Goal: Transaction & Acquisition: Purchase product/service

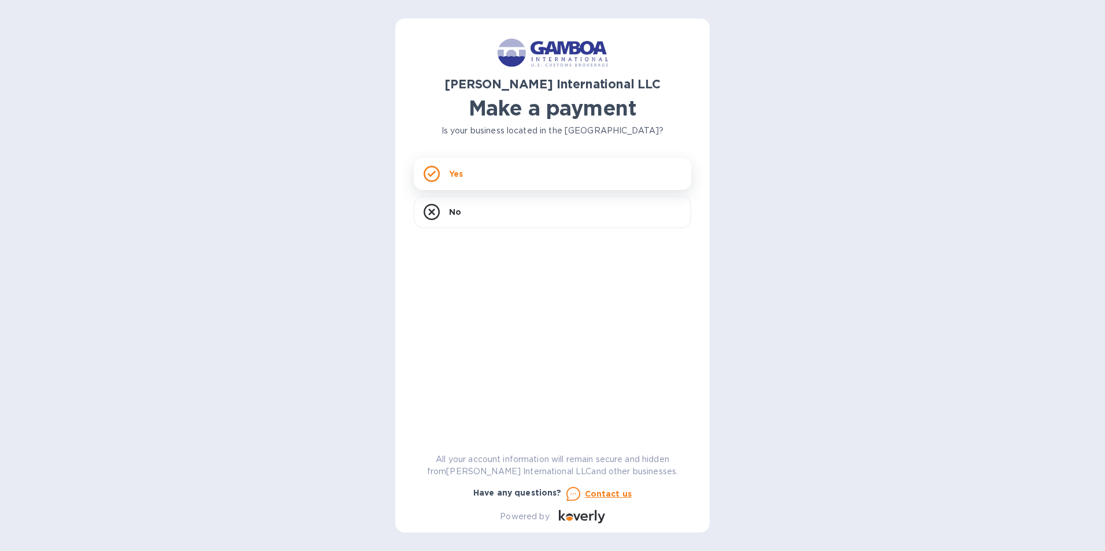
click at [499, 164] on div "Yes" at bounding box center [552, 174] width 277 height 32
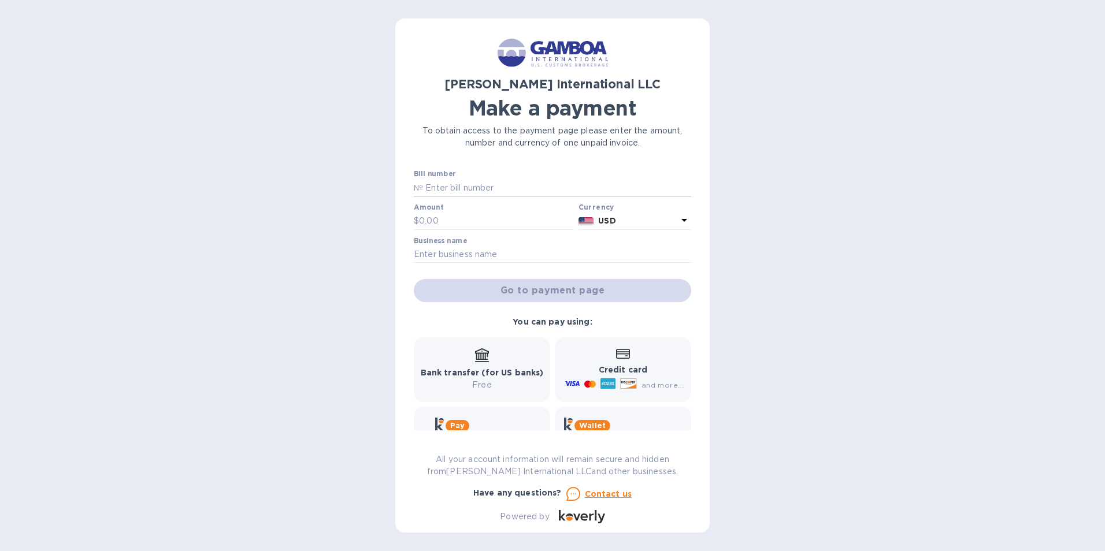
click at [461, 183] on input "text" at bounding box center [557, 187] width 268 height 17
type input "0069376"
click at [421, 213] on input "text" at bounding box center [496, 221] width 155 height 17
type input "60.00"
click at [457, 258] on input "text" at bounding box center [552, 254] width 277 height 17
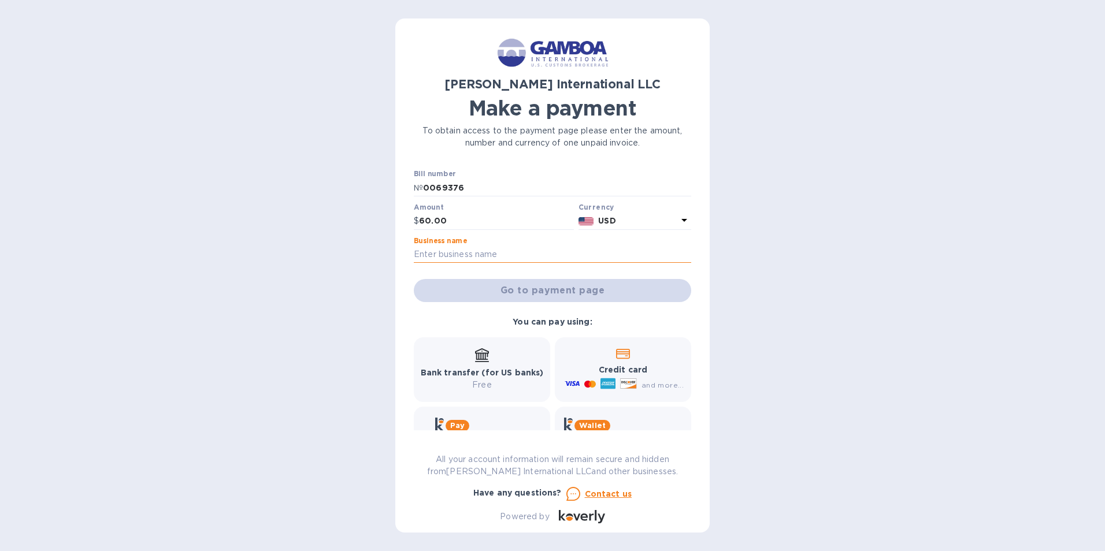
type input "[PERSON_NAME] MATERIAL & EQUIPMENT"
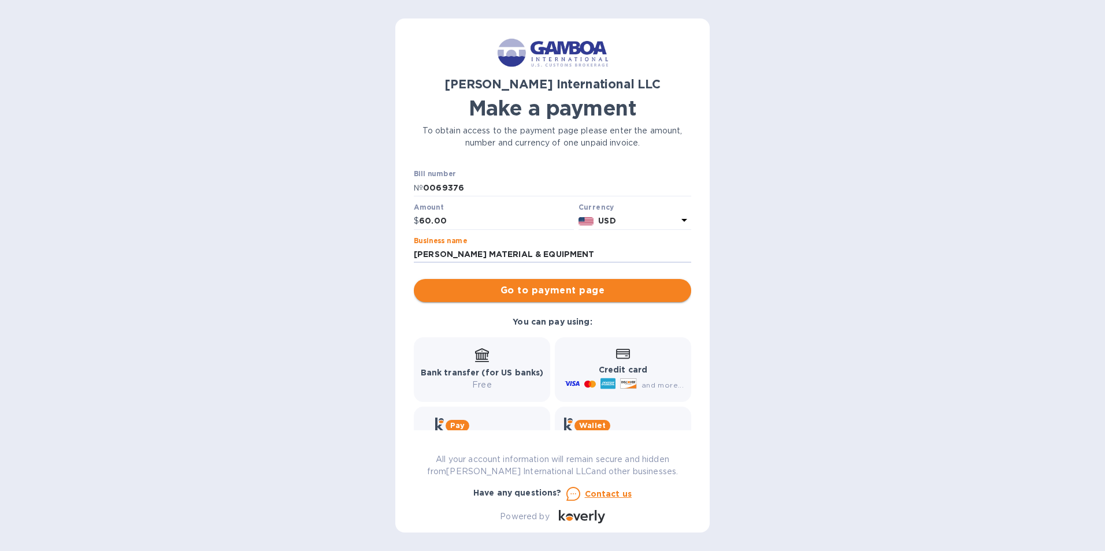
click at [535, 296] on span "Go to payment page" at bounding box center [552, 291] width 259 height 14
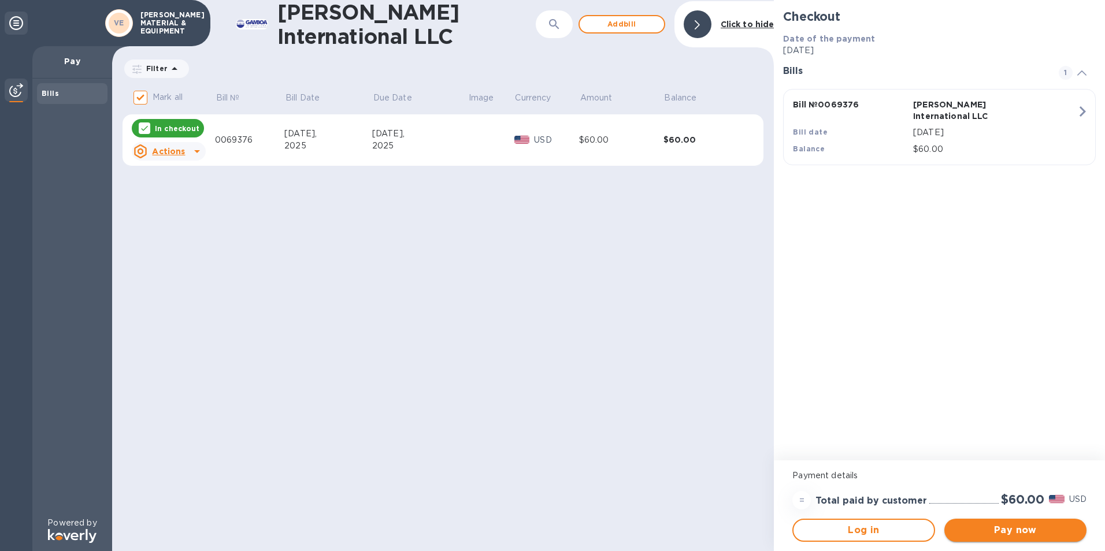
click at [1014, 529] on span "Pay now" at bounding box center [1016, 531] width 124 height 14
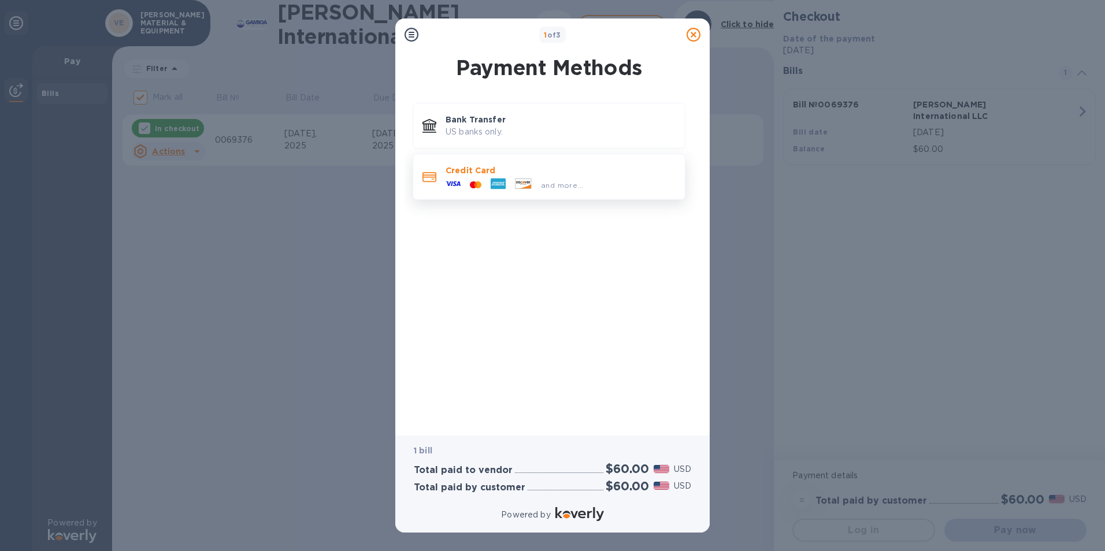
click at [489, 173] on p "Credit Card" at bounding box center [561, 171] width 230 height 12
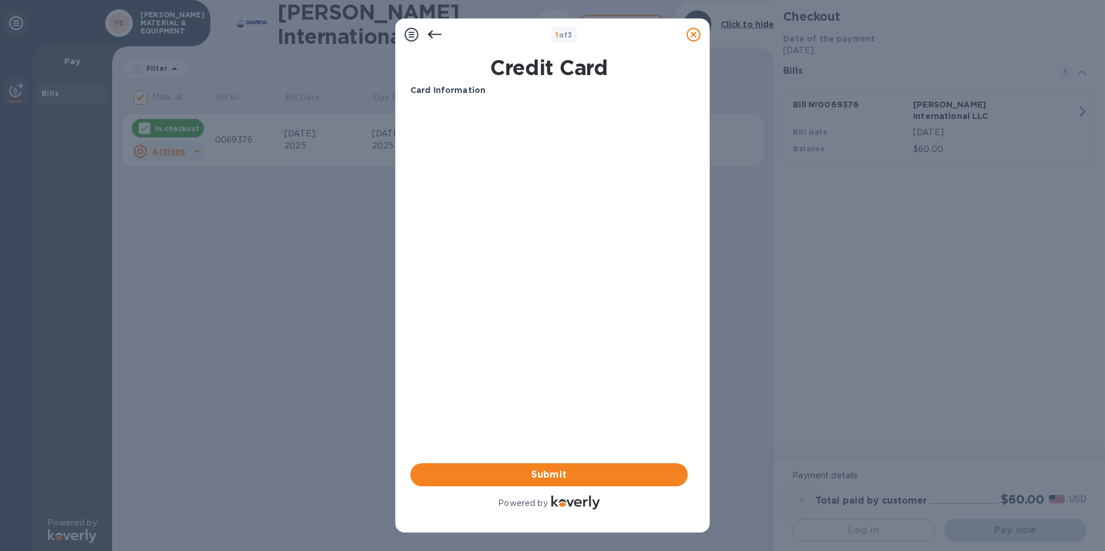
click at [584, 398] on div "Card Information Your browser does not support iframes Submit Powered by" at bounding box center [548, 298] width 277 height 428
click at [535, 474] on span "Submit" at bounding box center [549, 475] width 259 height 14
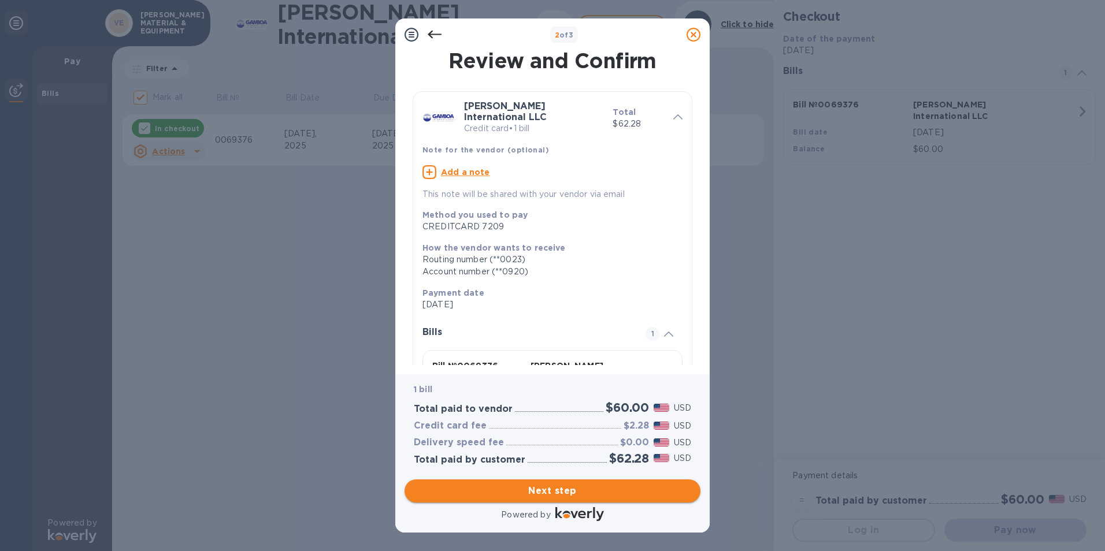
click at [535, 490] on span "Next step" at bounding box center [552, 491] width 277 height 14
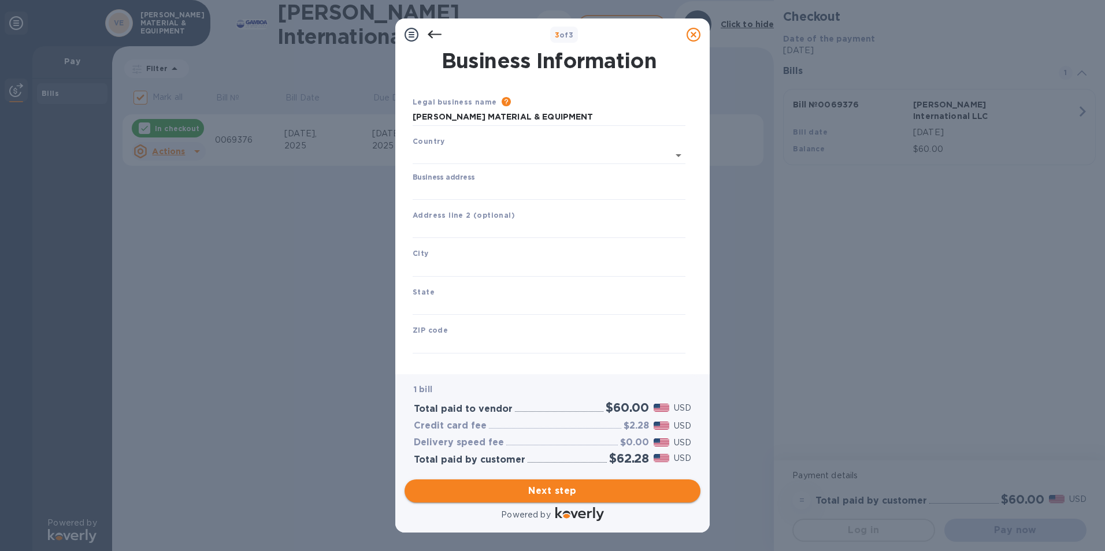
type input "[GEOGRAPHIC_DATA]"
click at [438, 192] on input "Business address" at bounding box center [549, 188] width 273 height 17
type input "[STREET_ADDRESS][PERSON_NAME]"
type input "Freeport"
type input "[GEOGRAPHIC_DATA]"
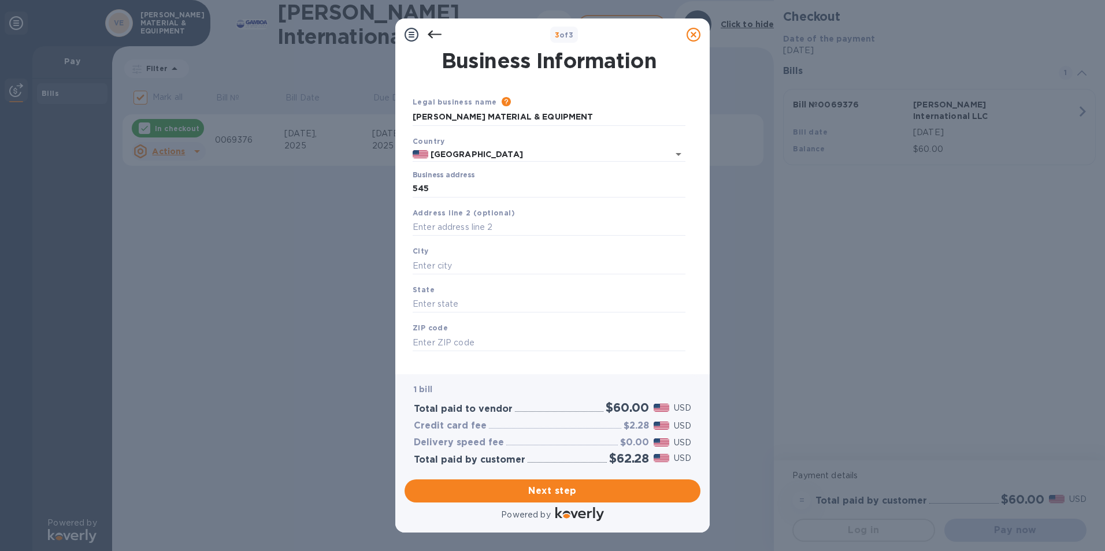
type input "77541"
click at [629, 488] on span "Next step" at bounding box center [552, 491] width 277 height 14
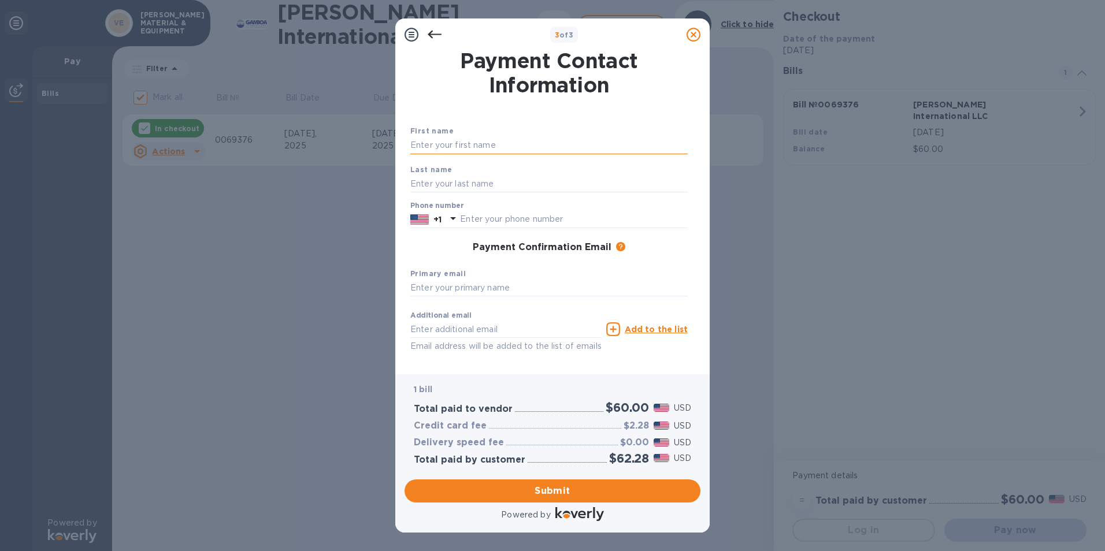
click at [464, 139] on input "text" at bounding box center [548, 145] width 277 height 17
type input "[PERSON_NAME]"
type input "9792333366"
type input "[PERSON_NAME][EMAIL_ADDRESS][PERSON_NAME][PERSON_NAME][DOMAIN_NAME]"
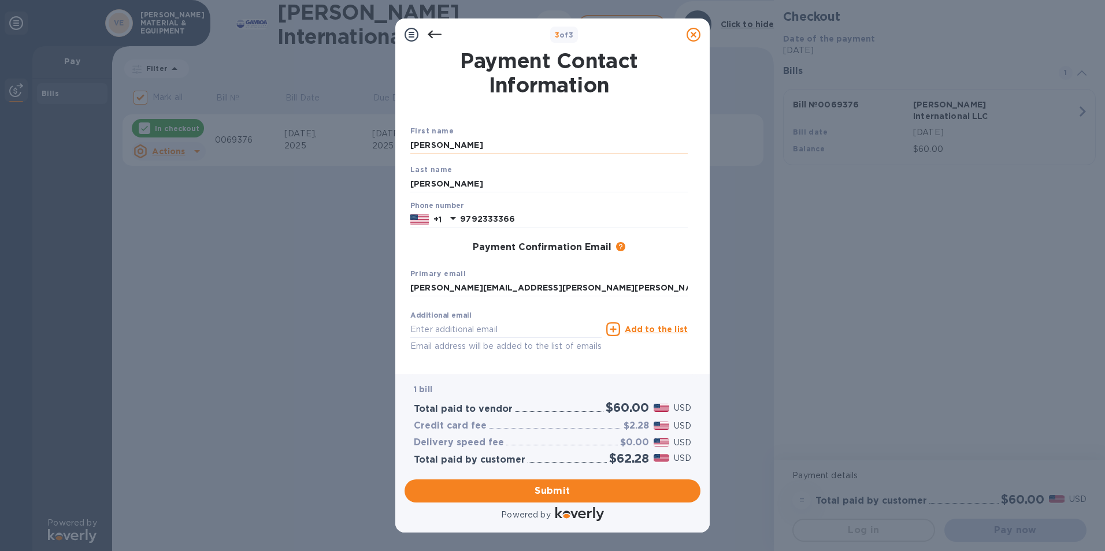
type input "[PERSON_NAME][EMAIL_ADDRESS][PERSON_NAME][PERSON_NAME][DOMAIN_NAME]"
click at [548, 487] on span "Submit" at bounding box center [552, 491] width 277 height 14
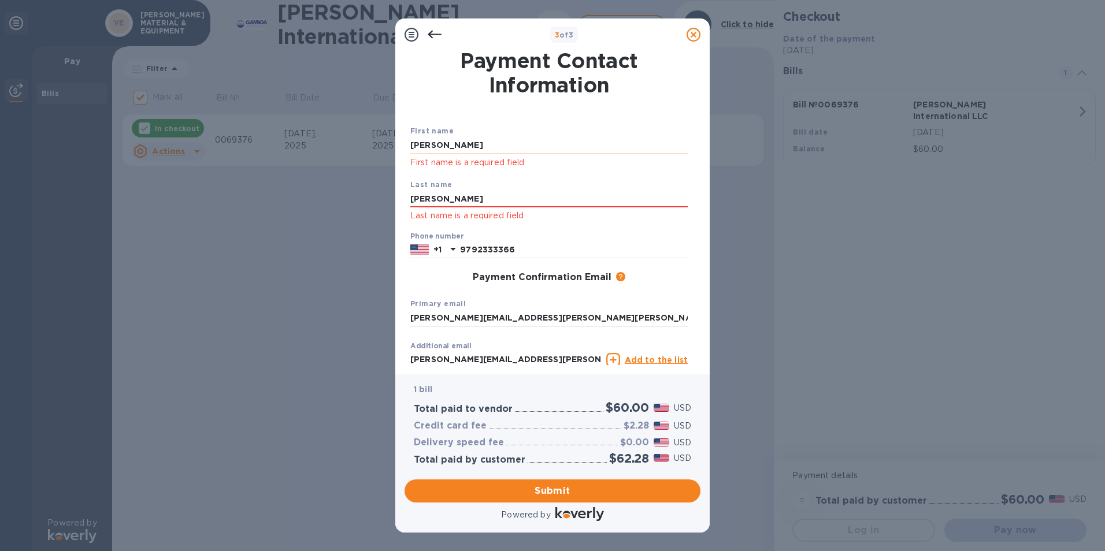
click at [444, 147] on input "[PERSON_NAME]" at bounding box center [548, 145] width 277 height 17
click at [490, 141] on input "[PERSON_NAME]" at bounding box center [548, 145] width 277 height 17
type input "[PERSON_NAME]"
drag, startPoint x: 532, startPoint y: 120, endPoint x: 555, endPoint y: 133, distance: 26.7
click at [532, 120] on div "First name [PERSON_NAME] First name is a required field Last name [PERSON_NAME]…" at bounding box center [549, 255] width 282 height 303
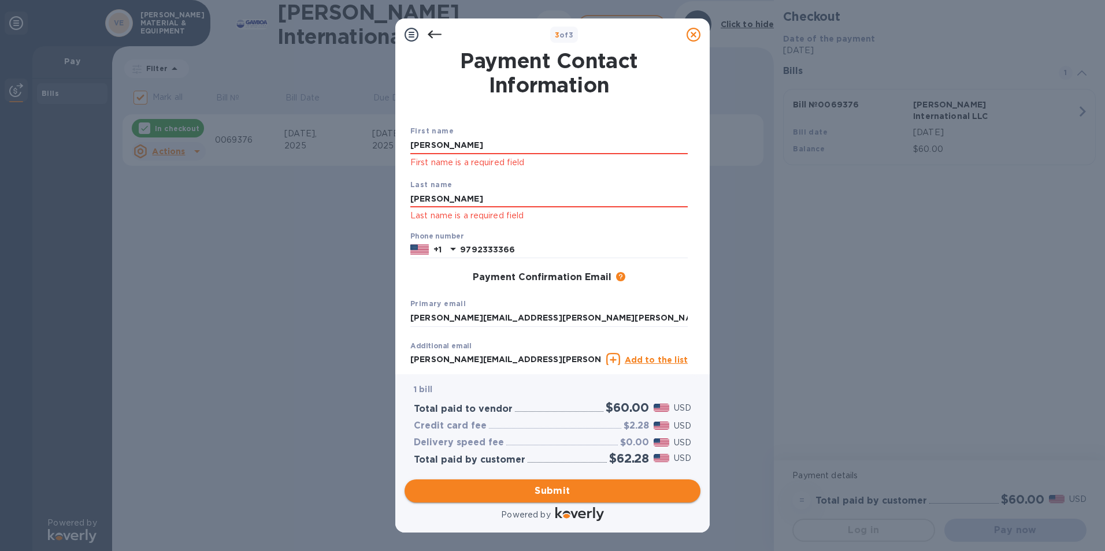
click at [572, 493] on span "Submit" at bounding box center [552, 491] width 277 height 14
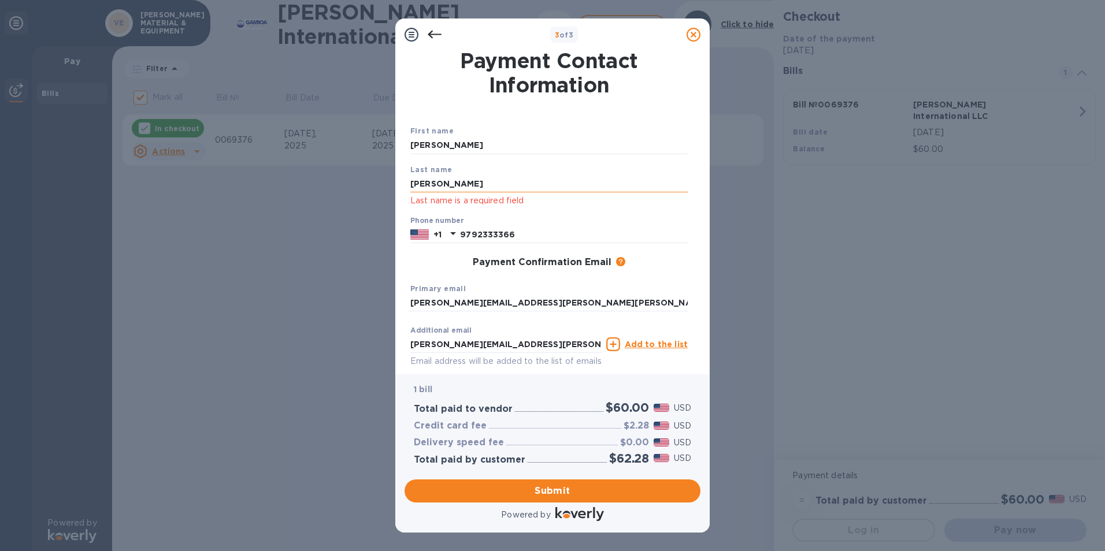
drag, startPoint x: 440, startPoint y: 184, endPoint x: 454, endPoint y: 184, distance: 14.5
click at [440, 184] on input "[PERSON_NAME]" at bounding box center [548, 183] width 277 height 17
drag, startPoint x: 469, startPoint y: 184, endPoint x: 364, endPoint y: 176, distance: 105.5
click at [367, 187] on div "3 of 3 Payment Contact Information First name [PERSON_NAME] Last name [PERSON_N…" at bounding box center [552, 275] width 1105 height 551
type input "[PERSON_NAME]"
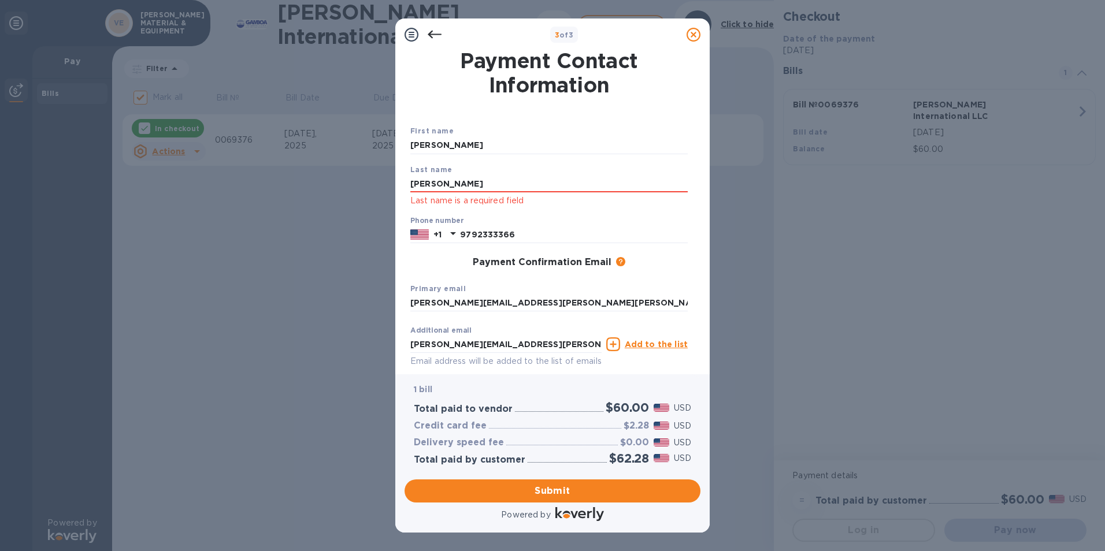
click at [483, 169] on div "Last name [PERSON_NAME] Last name is a required field" at bounding box center [549, 186] width 287 height 54
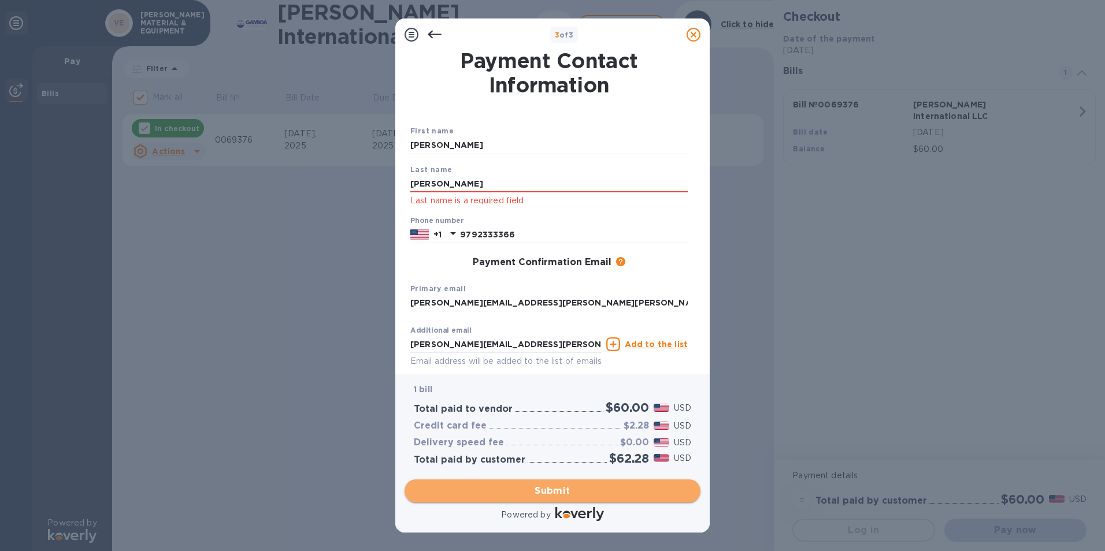
click at [562, 482] on button "Submit" at bounding box center [553, 491] width 296 height 23
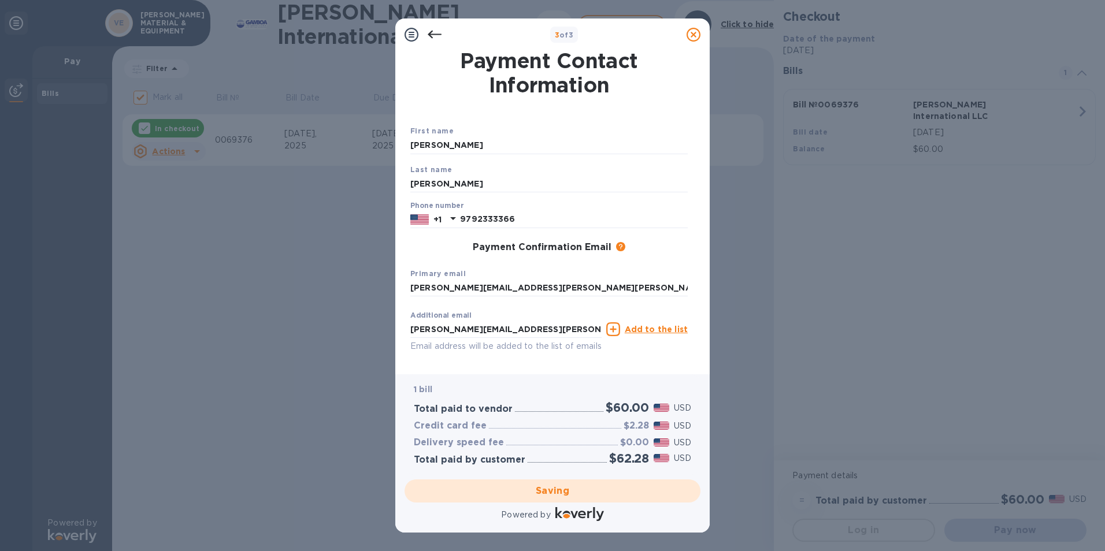
checkbox input "false"
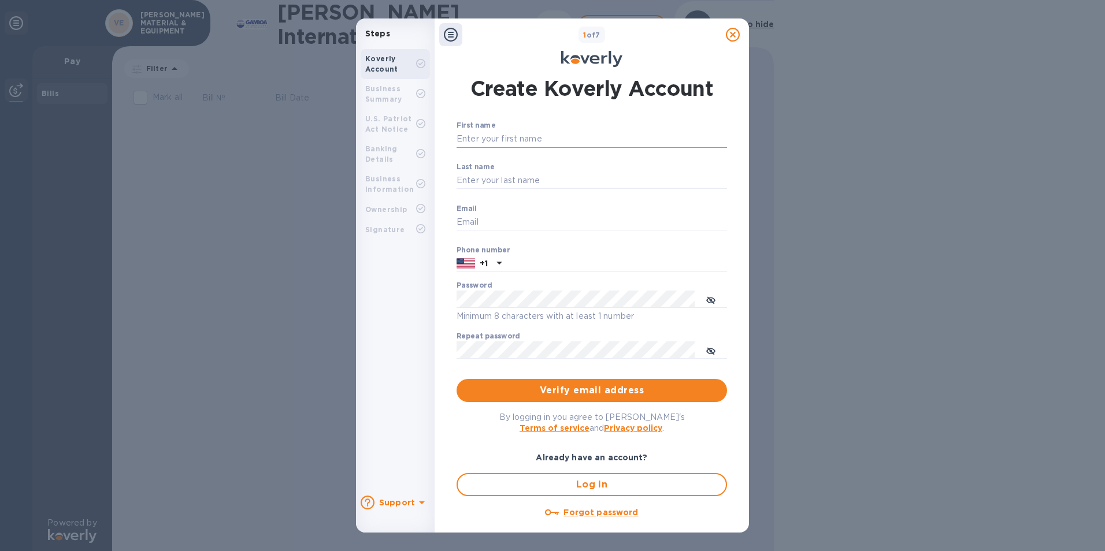
click at [487, 139] on input "First name" at bounding box center [592, 139] width 270 height 17
type input "[PERSON_NAME]"
type input "[PERSON_NAME][EMAIL_ADDRESS][PERSON_NAME][PERSON_NAME][DOMAIN_NAME]"
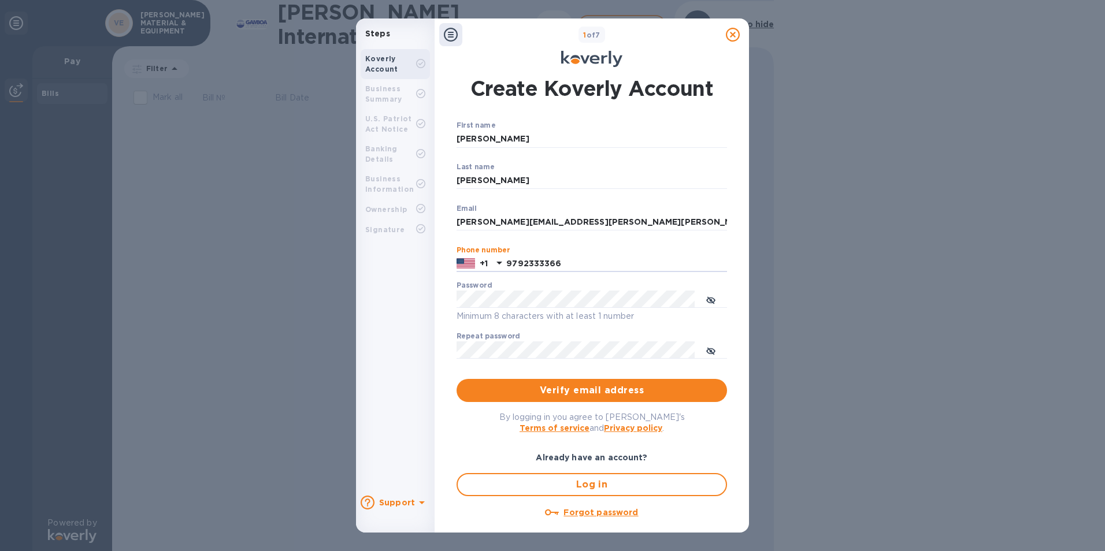
type input "9792333366"
click at [613, 384] on span "Verify email address" at bounding box center [592, 391] width 252 height 14
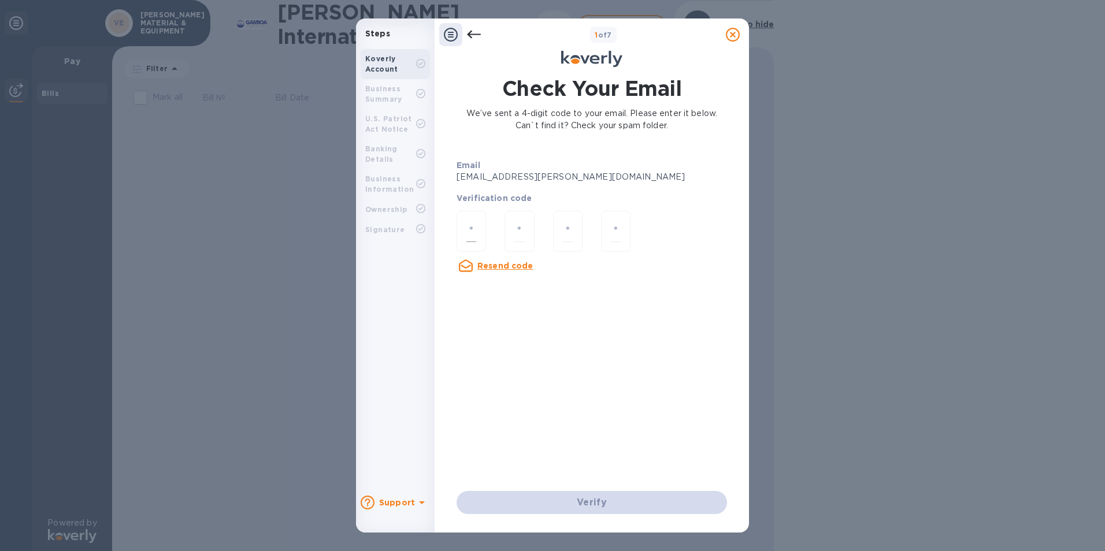
click at [475, 218] on div at bounding box center [471, 231] width 29 height 41
type input "4"
type input "5"
type input "9"
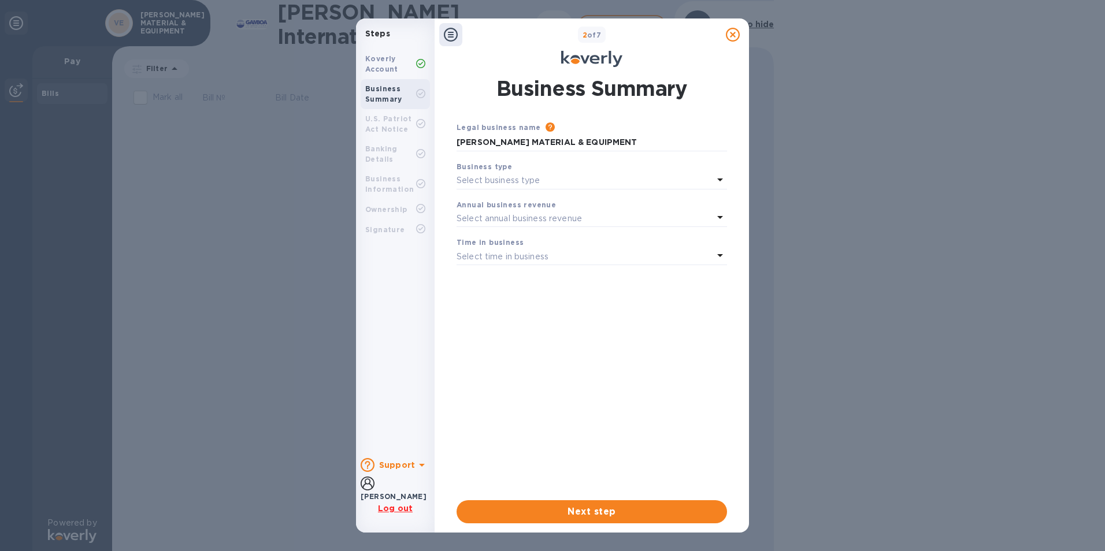
click at [519, 171] on div "Business type" at bounding box center [592, 167] width 270 height 12
click at [725, 179] on icon at bounding box center [720, 180] width 14 height 14
click at [502, 255] on p "Corporations" at bounding box center [587, 250] width 243 height 12
click at [608, 213] on div "Select annual business revenue" at bounding box center [585, 218] width 257 height 16
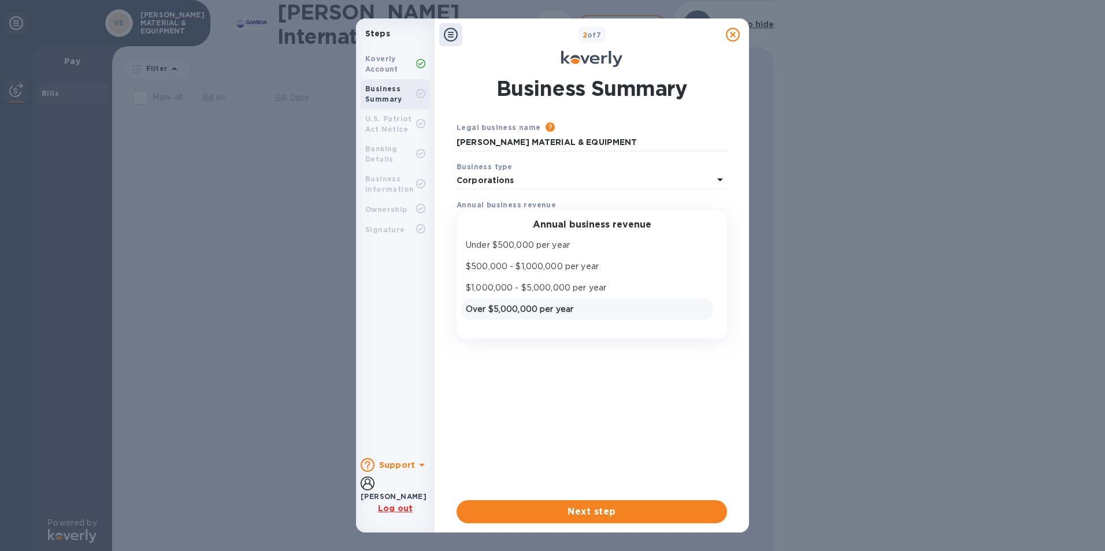
click at [549, 309] on p "Over $5,000,000 per year" at bounding box center [587, 309] width 243 height 12
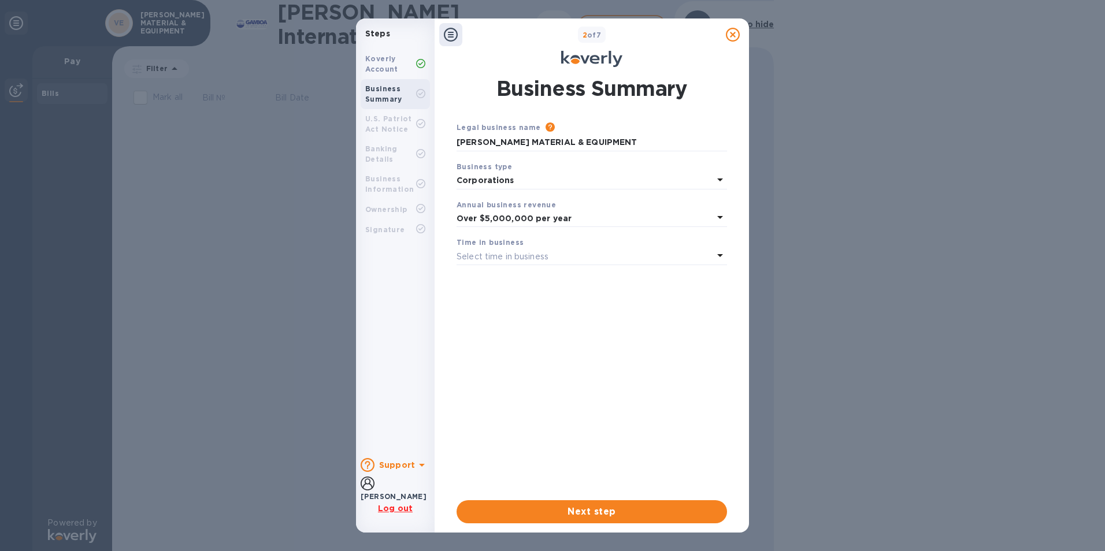
click at [655, 254] on div "Select time in business" at bounding box center [585, 257] width 257 height 16
click at [530, 354] on p "More than 5 years" at bounding box center [587, 348] width 243 height 12
click at [587, 509] on span "Next step" at bounding box center [592, 512] width 252 height 14
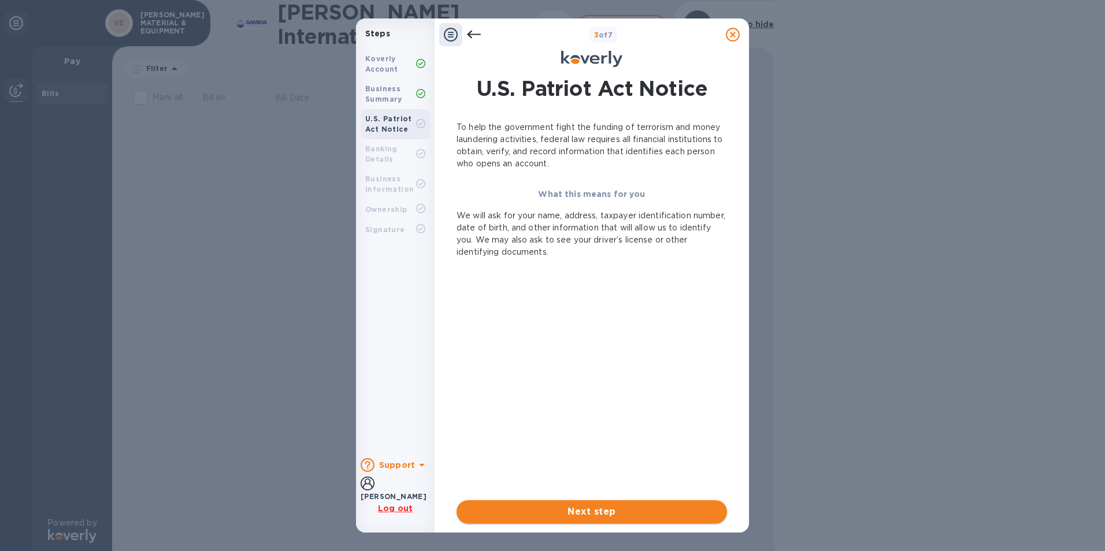
click at [594, 509] on span "Next step" at bounding box center [592, 512] width 252 height 14
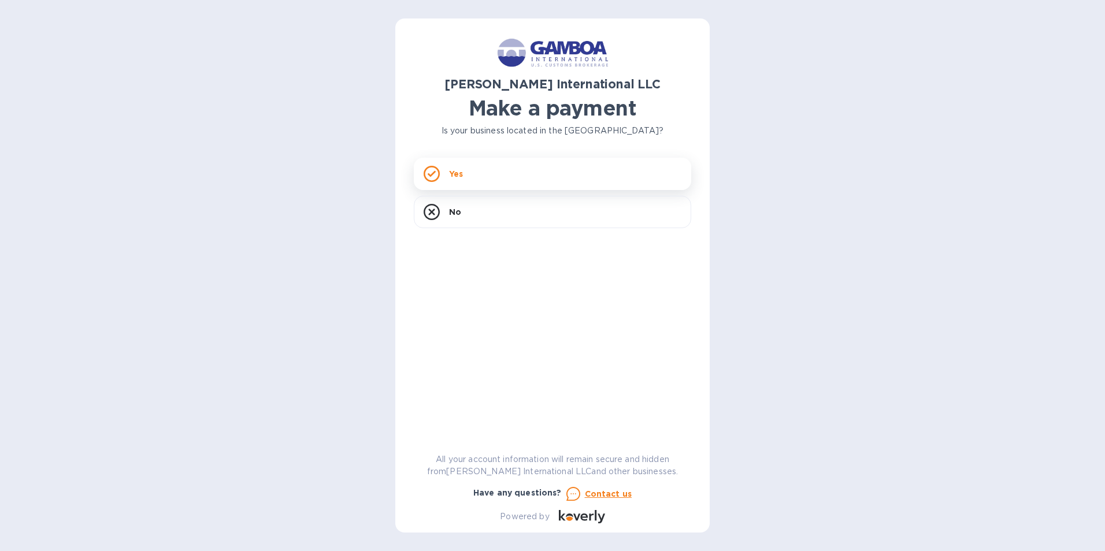
click at [465, 173] on div "Yes" at bounding box center [552, 174] width 277 height 32
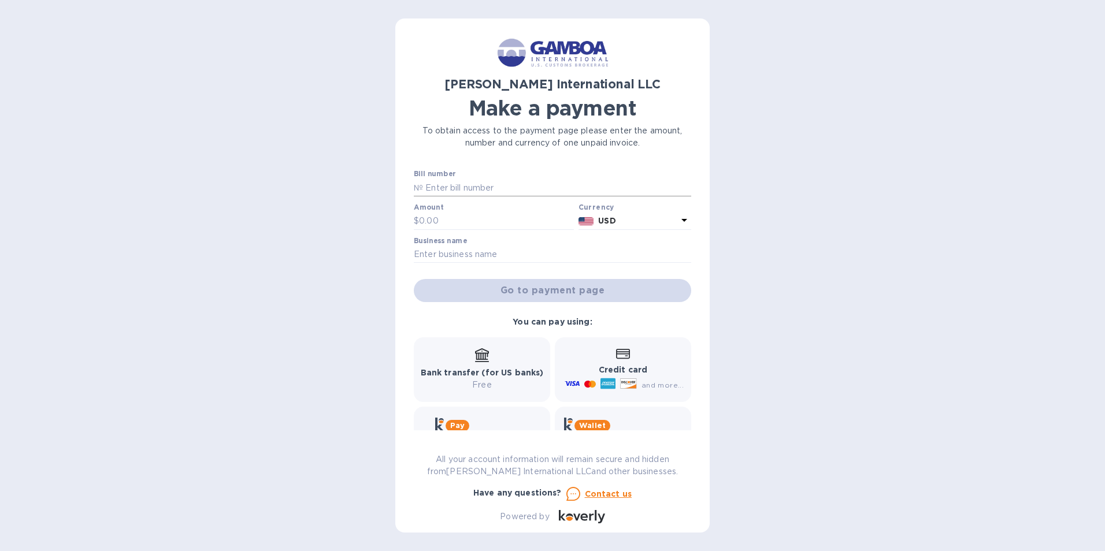
click at [453, 184] on input "text" at bounding box center [557, 187] width 268 height 17
type input "0069004"
click at [434, 219] on input "text" at bounding box center [496, 221] width 155 height 17
type input "60.00"
click at [450, 250] on input "text" at bounding box center [552, 254] width 277 height 17
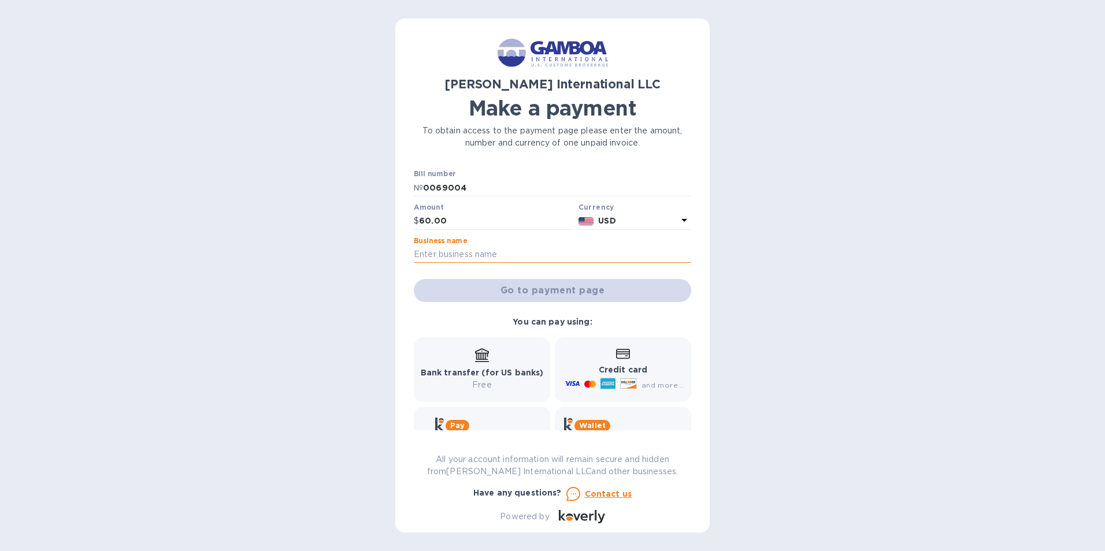
type input "[PERSON_NAME] MATERIAL & EQUIPMENT"
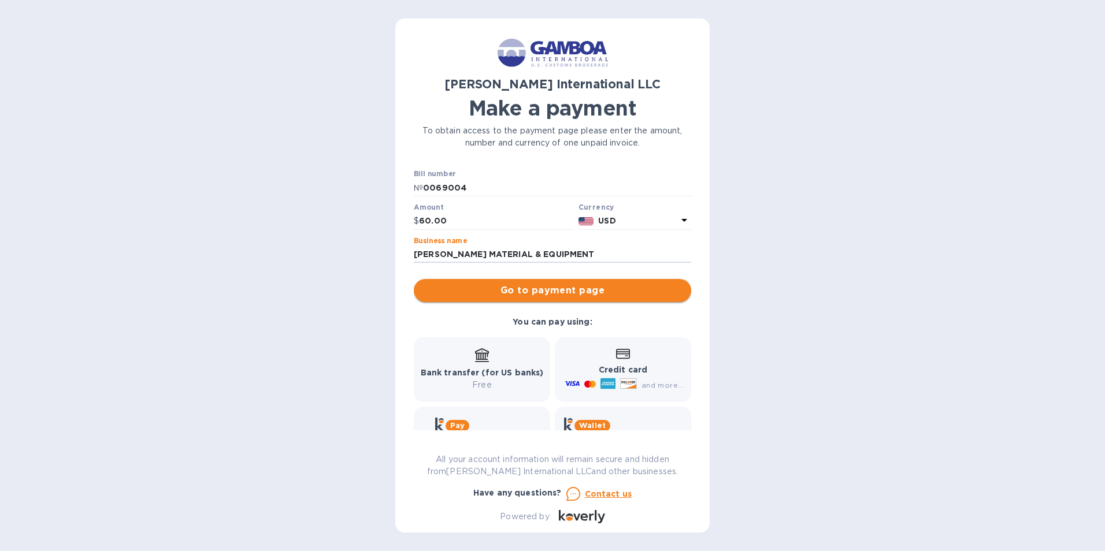
click at [551, 285] on span "Go to payment page" at bounding box center [552, 291] width 259 height 14
